Goal: Check status: Check status

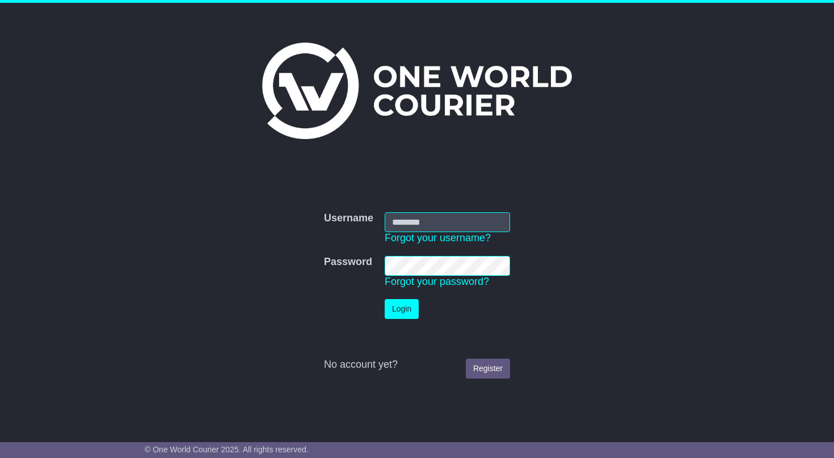
click at [432, 218] on input "Username" at bounding box center [446, 222] width 125 height 20
type input "**********"
click at [398, 315] on button "Login" at bounding box center [401, 309] width 34 height 20
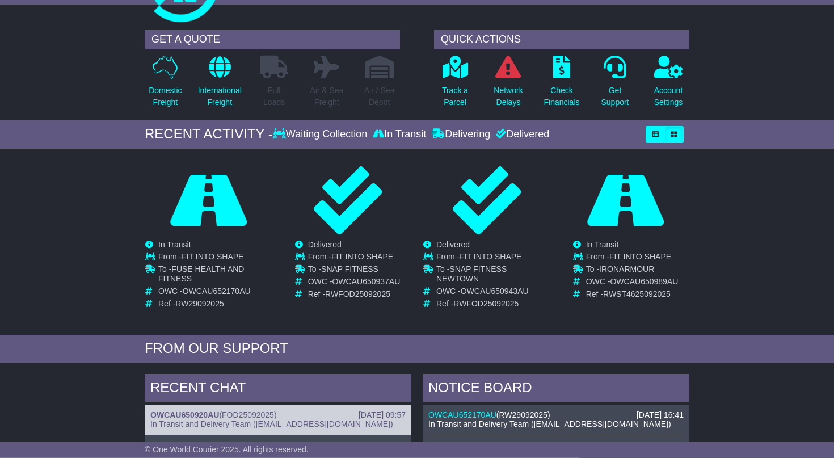
scroll to position [56, 0]
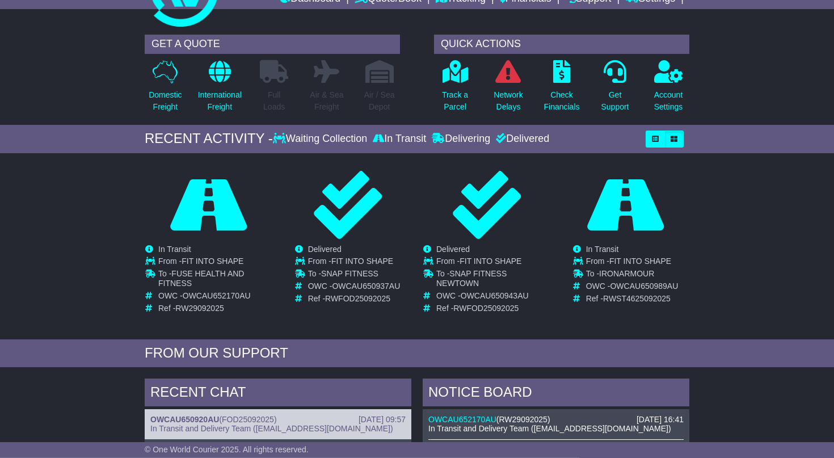
click at [530, 140] on div "Delivered" at bounding box center [521, 139] width 56 height 12
click at [500, 139] on icon at bounding box center [501, 138] width 10 height 10
click at [653, 137] on icon "button" at bounding box center [654, 139] width 7 height 7
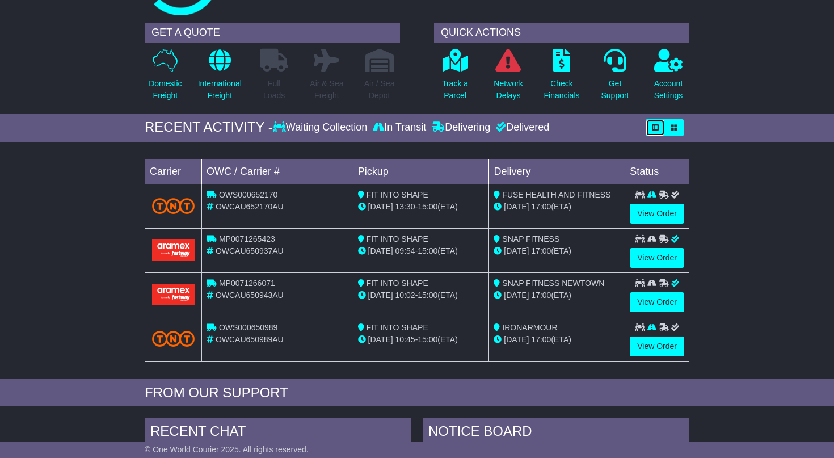
scroll to position [0, 0]
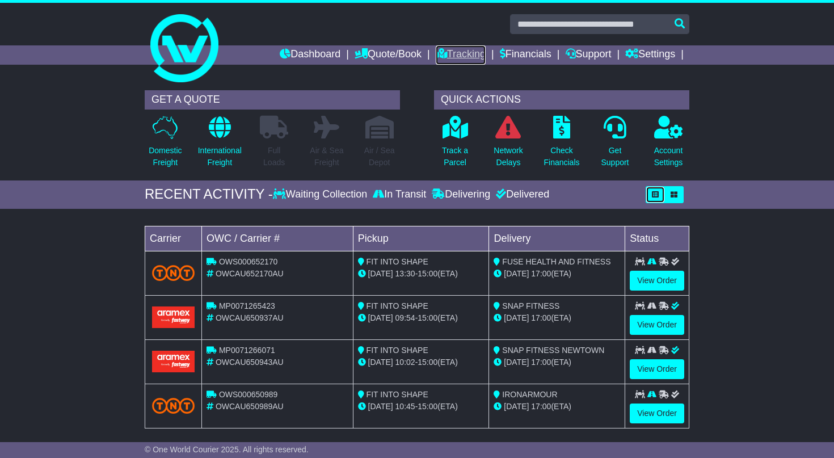
click at [457, 53] on link "Tracking" at bounding box center [460, 54] width 50 height 19
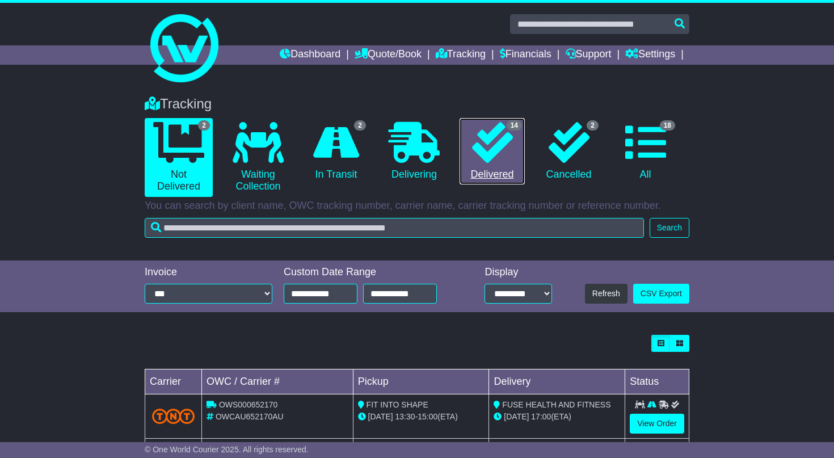
click at [497, 149] on icon at bounding box center [492, 142] width 41 height 41
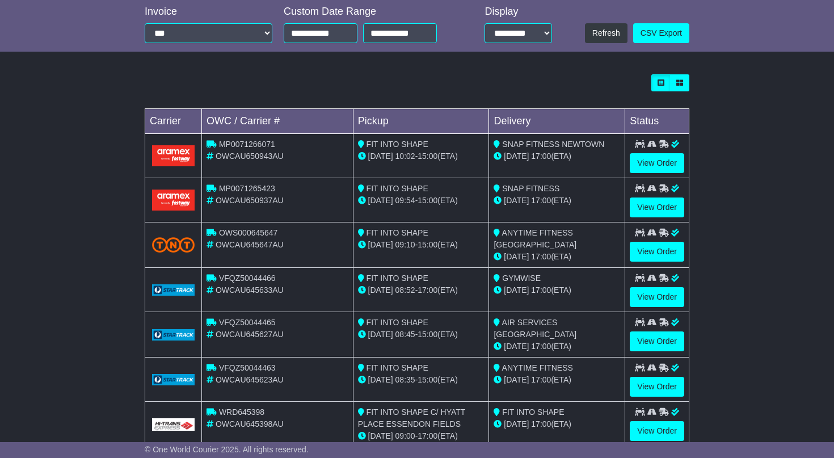
scroll to position [384, 0]
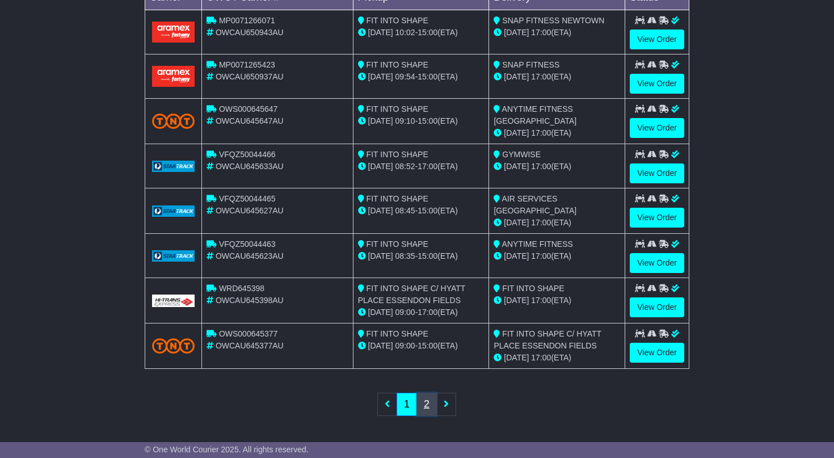
click at [428, 404] on link "2" at bounding box center [426, 403] width 20 height 23
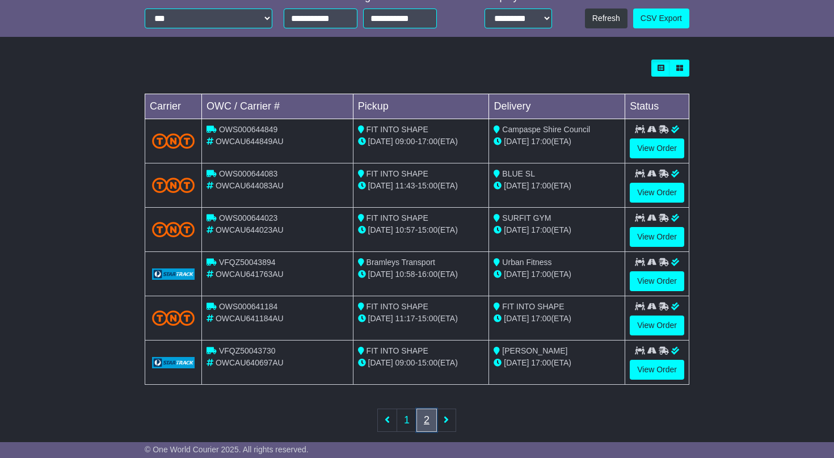
scroll to position [292, 0]
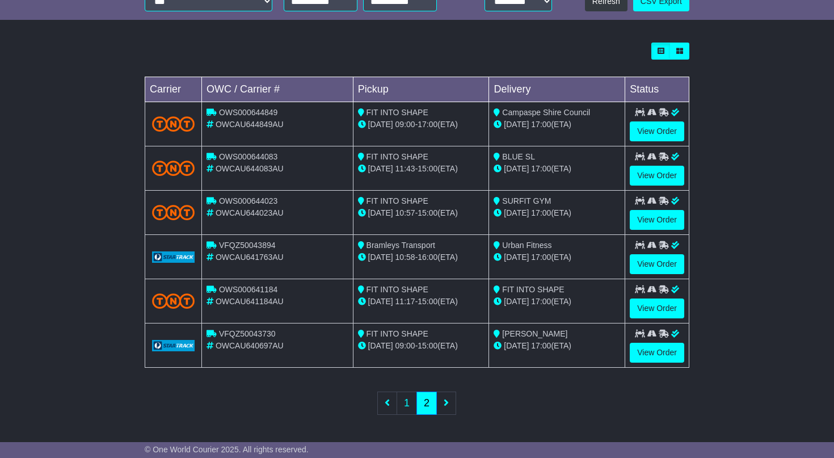
click at [452, 406] on ul "First 1 2 Last" at bounding box center [417, 402] width 78 height 23
click at [444, 405] on ul "First 1 2 Last" at bounding box center [417, 402] width 78 height 23
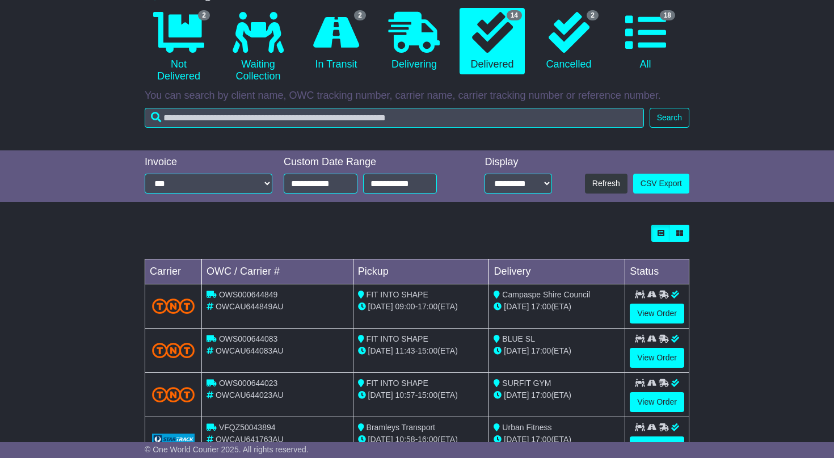
scroll to position [108, 0]
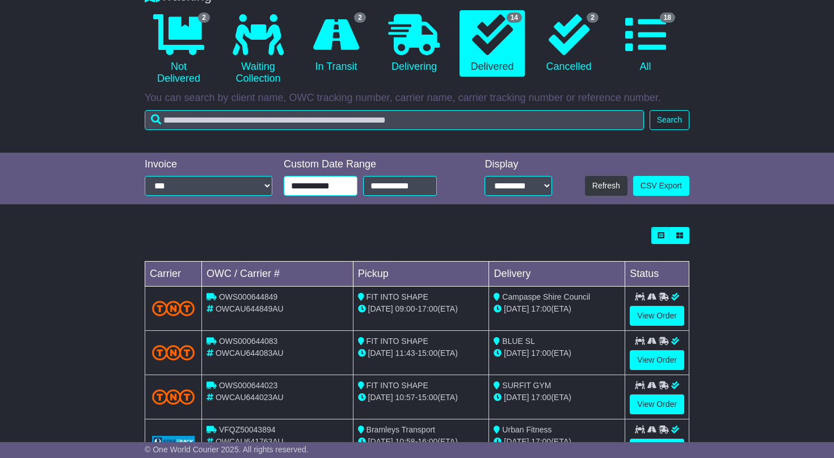
click at [350, 185] on input "**********" at bounding box center [321, 186] width 74 height 20
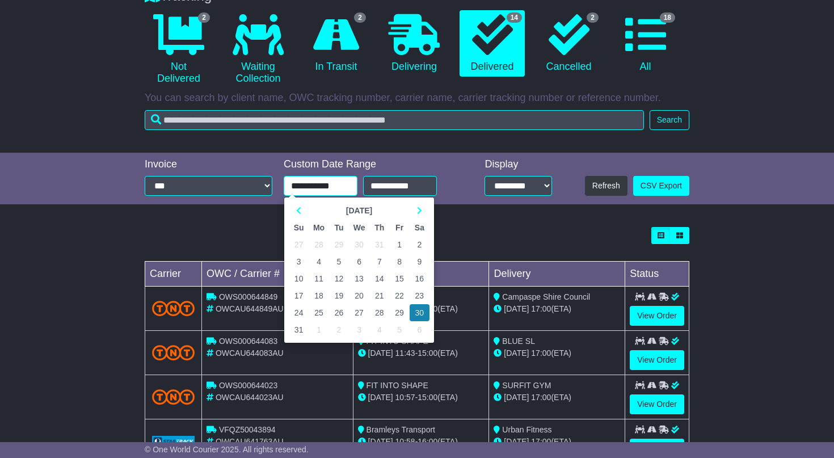
click at [400, 242] on td "1" at bounding box center [399, 244] width 20 height 17
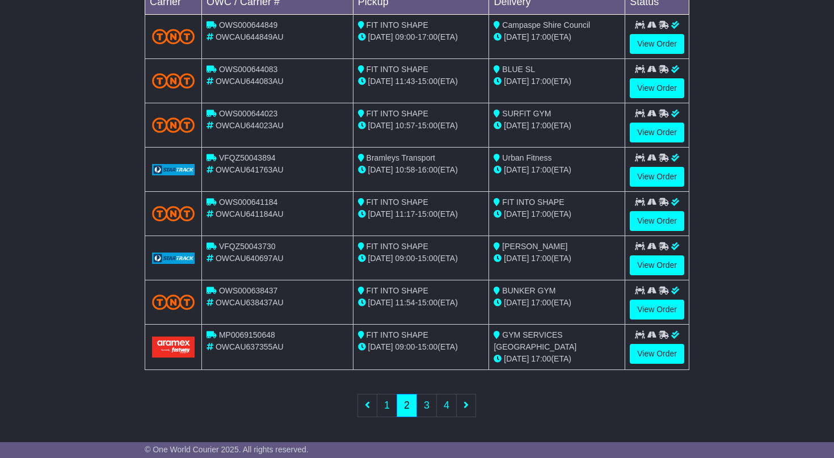
scroll to position [380, 0]
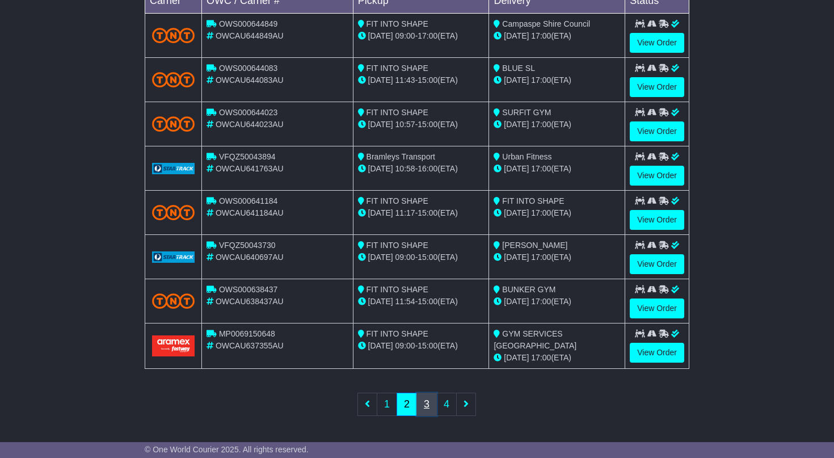
click at [424, 403] on link "3" at bounding box center [426, 403] width 20 height 23
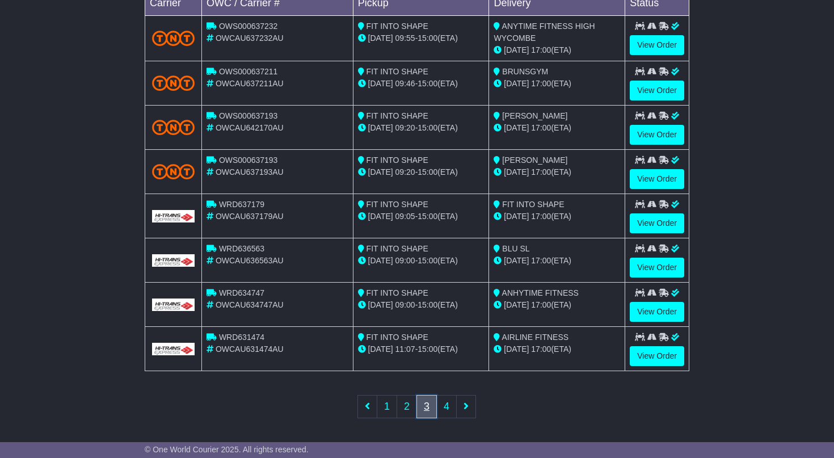
scroll to position [382, 0]
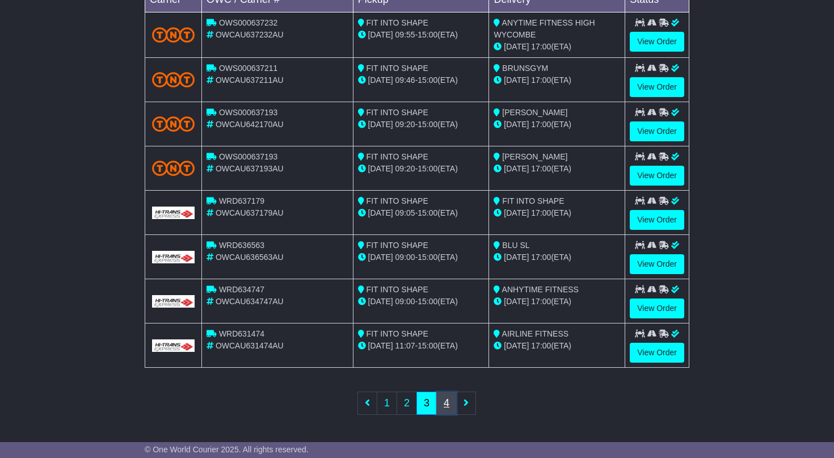
click at [447, 405] on link "4" at bounding box center [446, 402] width 20 height 23
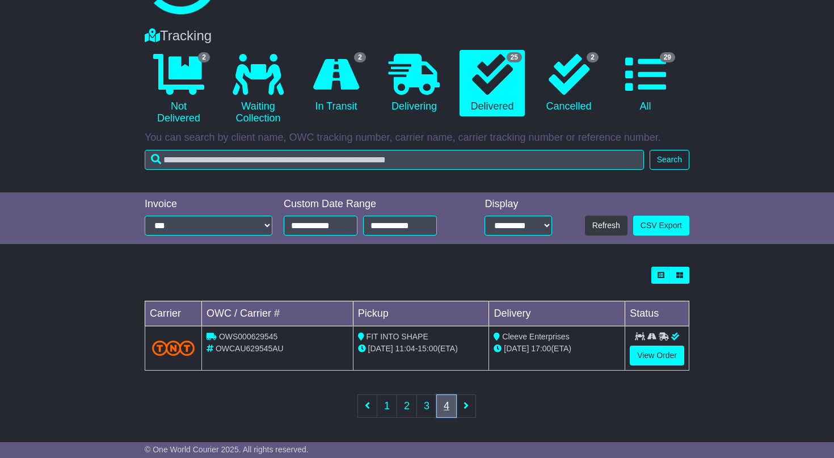
scroll to position [71, 0]
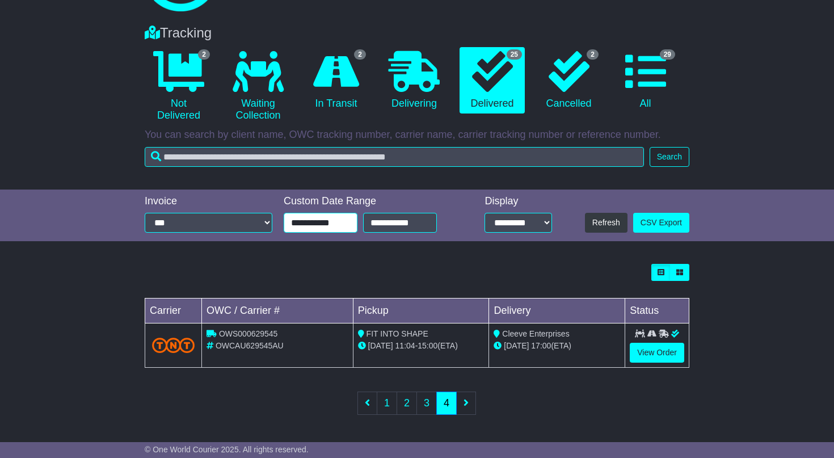
click at [324, 231] on input "**********" at bounding box center [321, 223] width 74 height 20
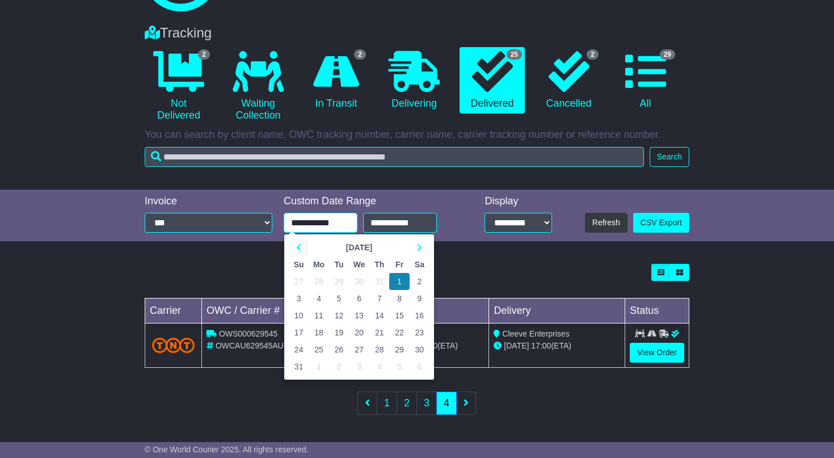
click at [298, 245] on icon at bounding box center [298, 247] width 5 height 8
click at [338, 278] on td "1" at bounding box center [339, 281] width 20 height 17
type input "**********"
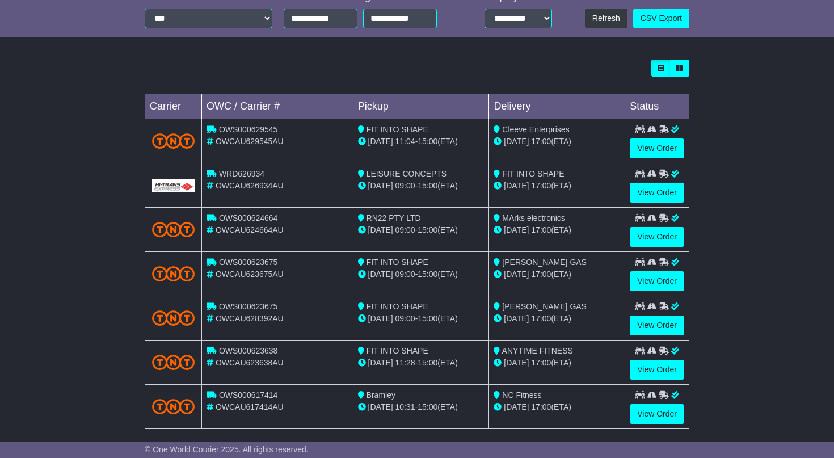
scroll to position [336, 0]
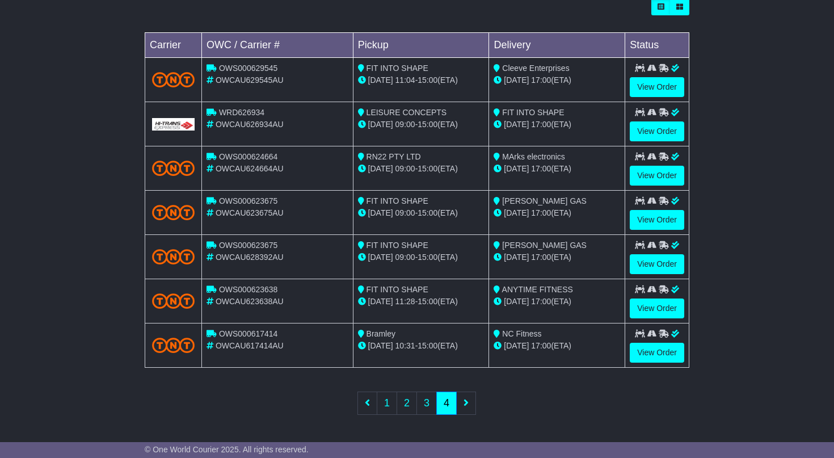
click at [466, 405] on ul "First 1 2 3 4 Last" at bounding box center [417, 402] width 118 height 23
click at [652, 263] on link "View Order" at bounding box center [656, 264] width 54 height 20
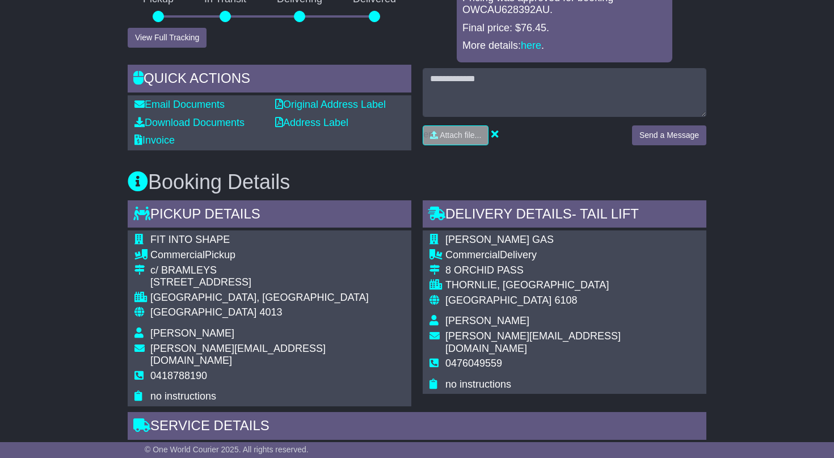
scroll to position [306, 0]
